Goal: Information Seeking & Learning: Learn about a topic

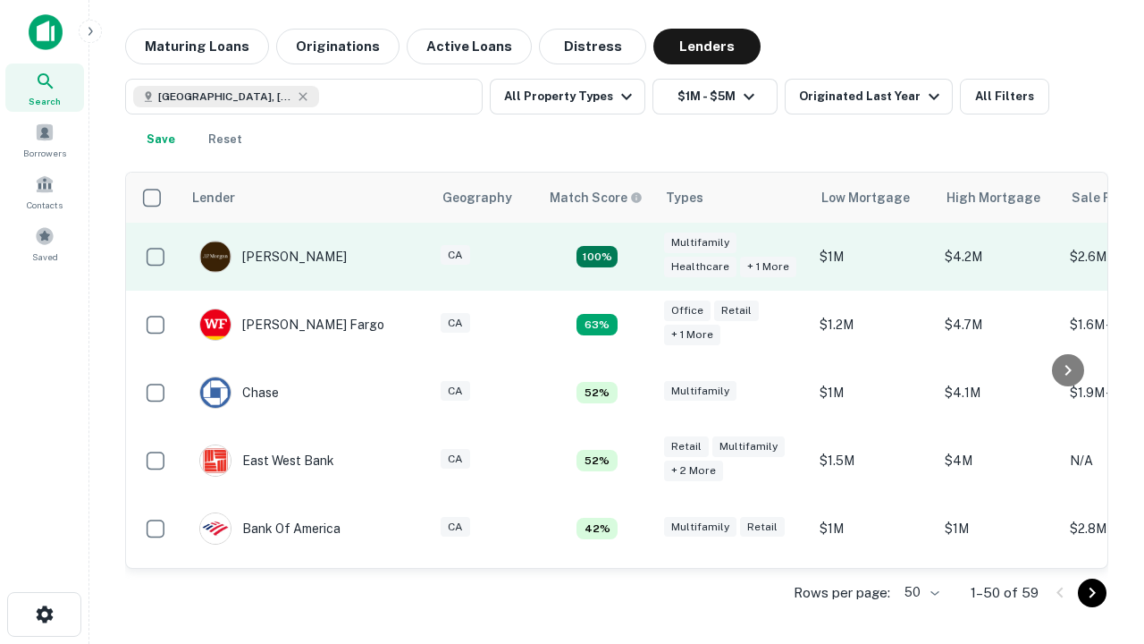
click at [635, 257] on td "100%" at bounding box center [597, 257] width 116 height 68
